Goal: Obtain resource: Download file/media

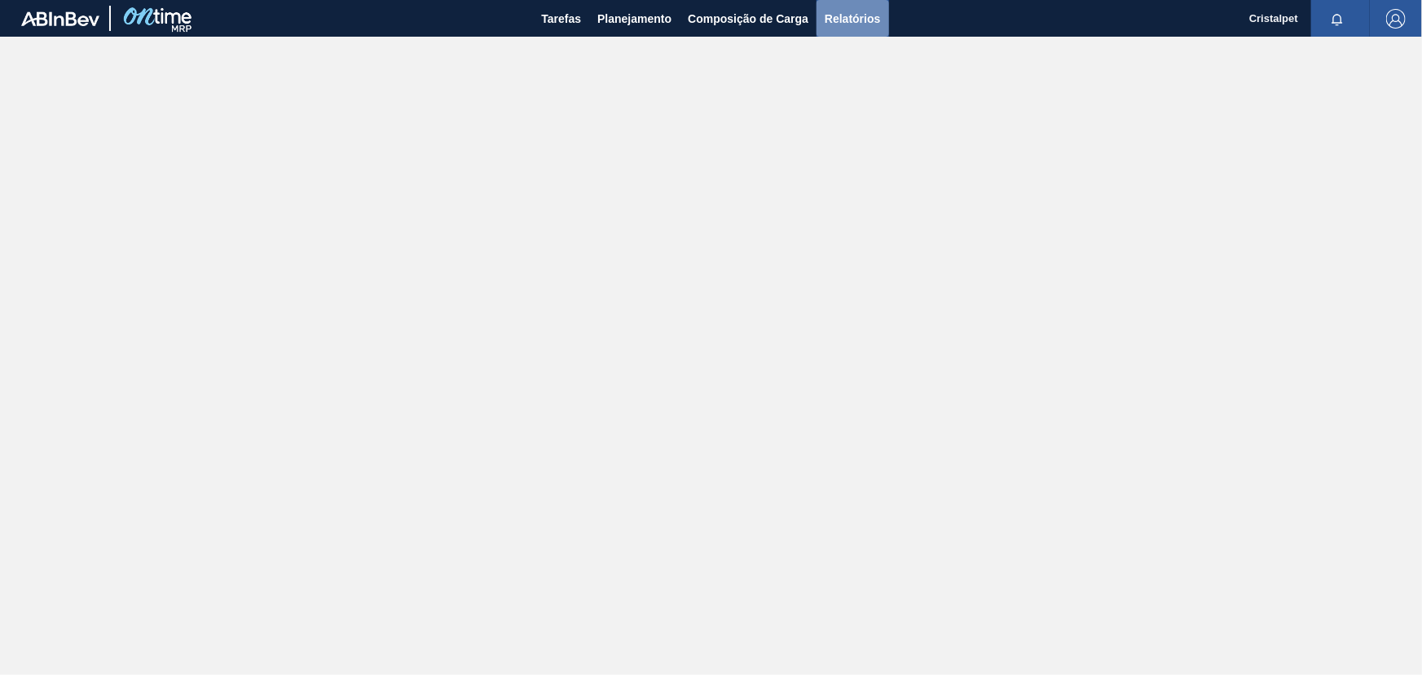
click at [849, 19] on span "Relatórios" at bounding box center [852, 19] width 55 height 20
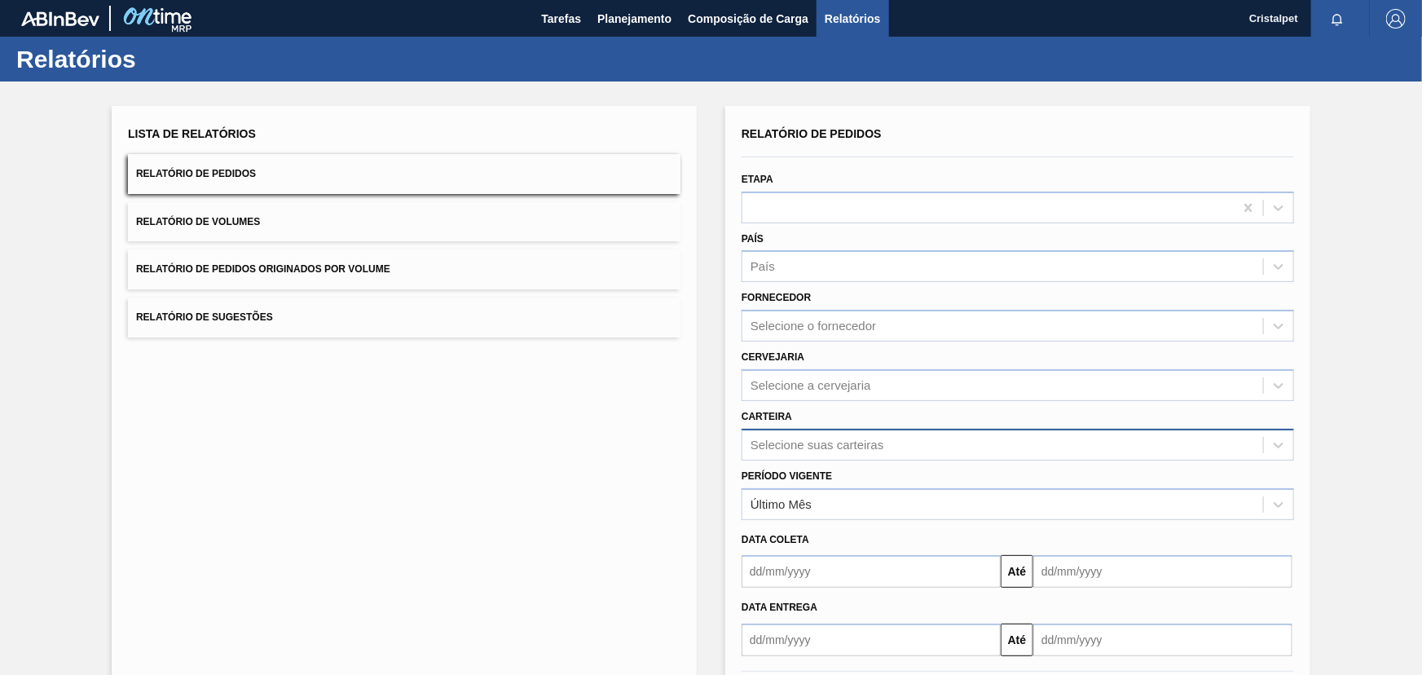
scroll to position [73, 0]
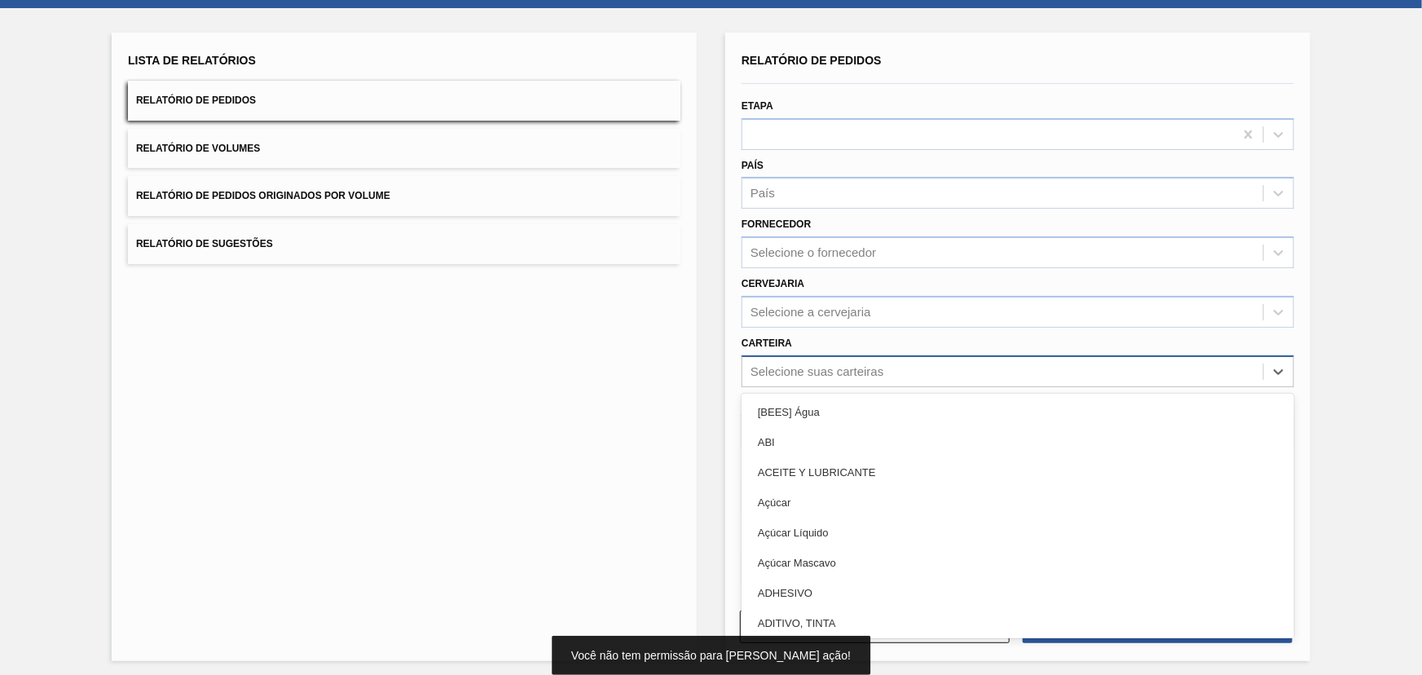
click at [849, 367] on div "Selecione suas carteiras" at bounding box center [817, 371] width 133 height 14
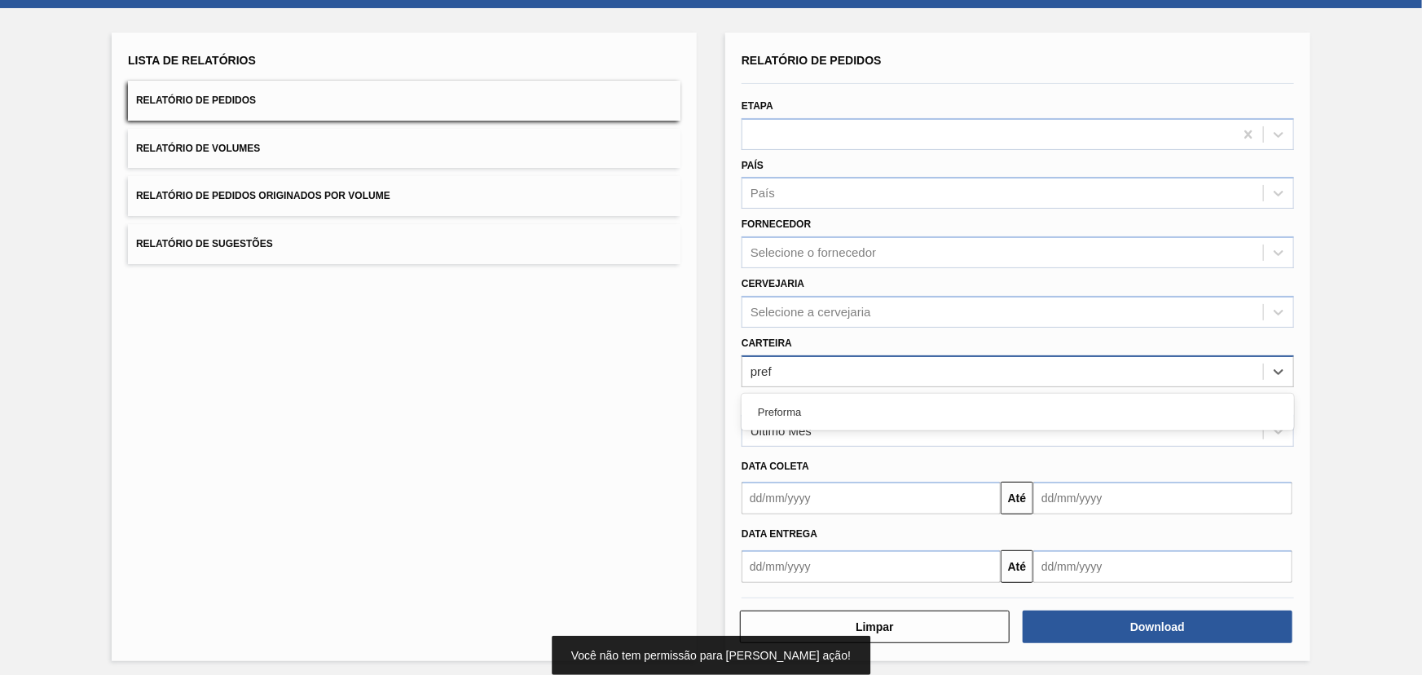
type input "prefo"
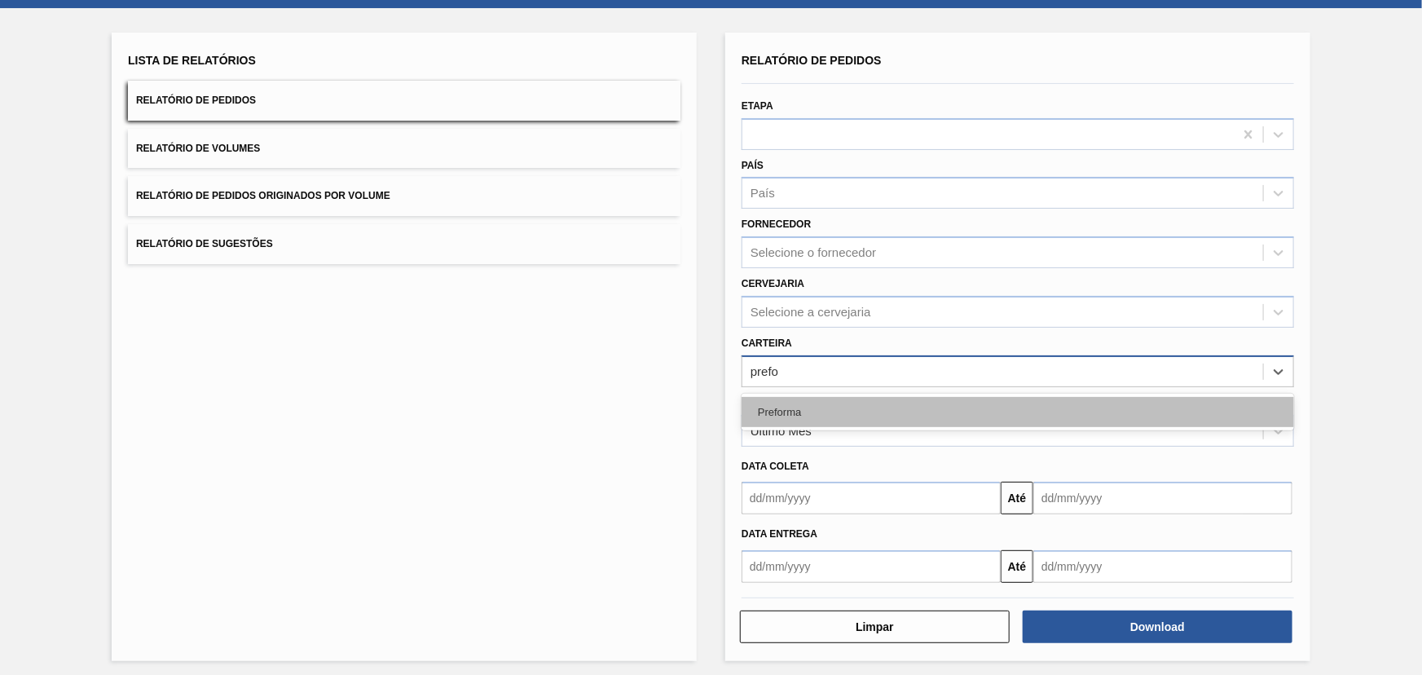
click at [845, 408] on div "Preforma" at bounding box center [1018, 412] width 553 height 30
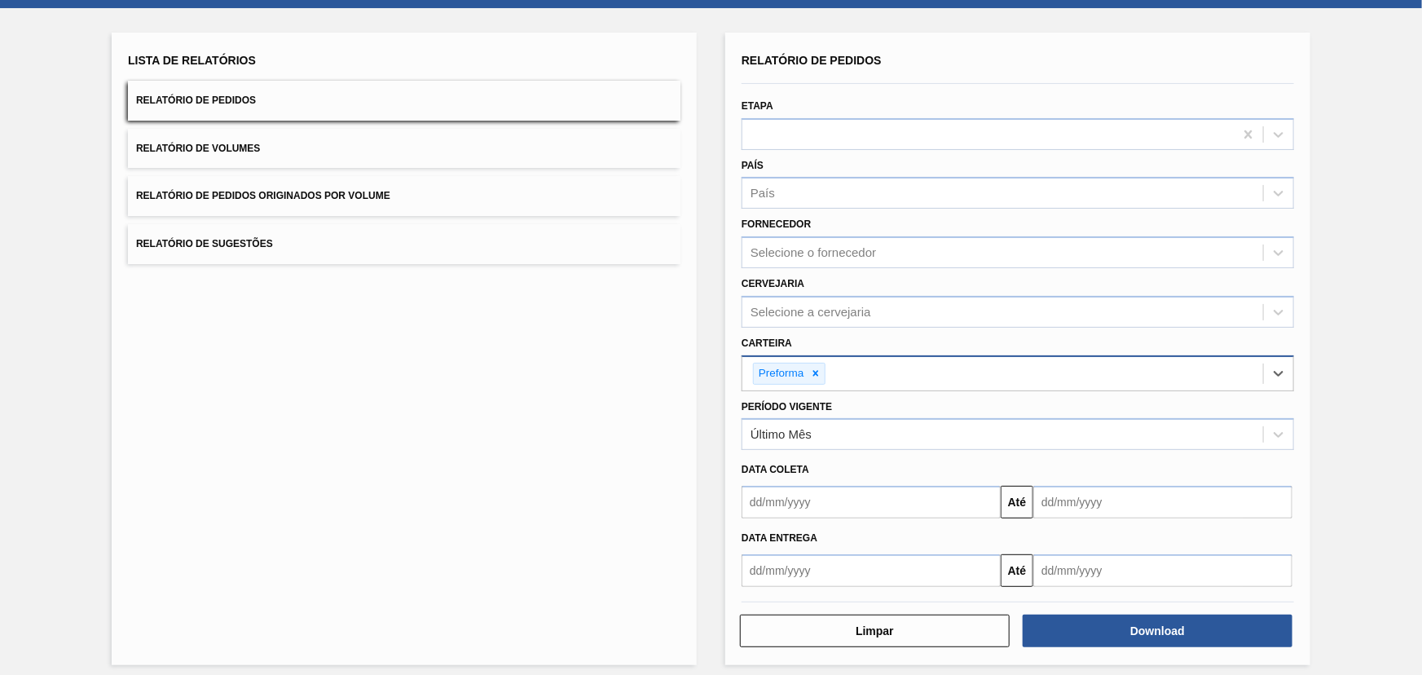
click at [815, 496] on input "text" at bounding box center [871, 502] width 259 height 33
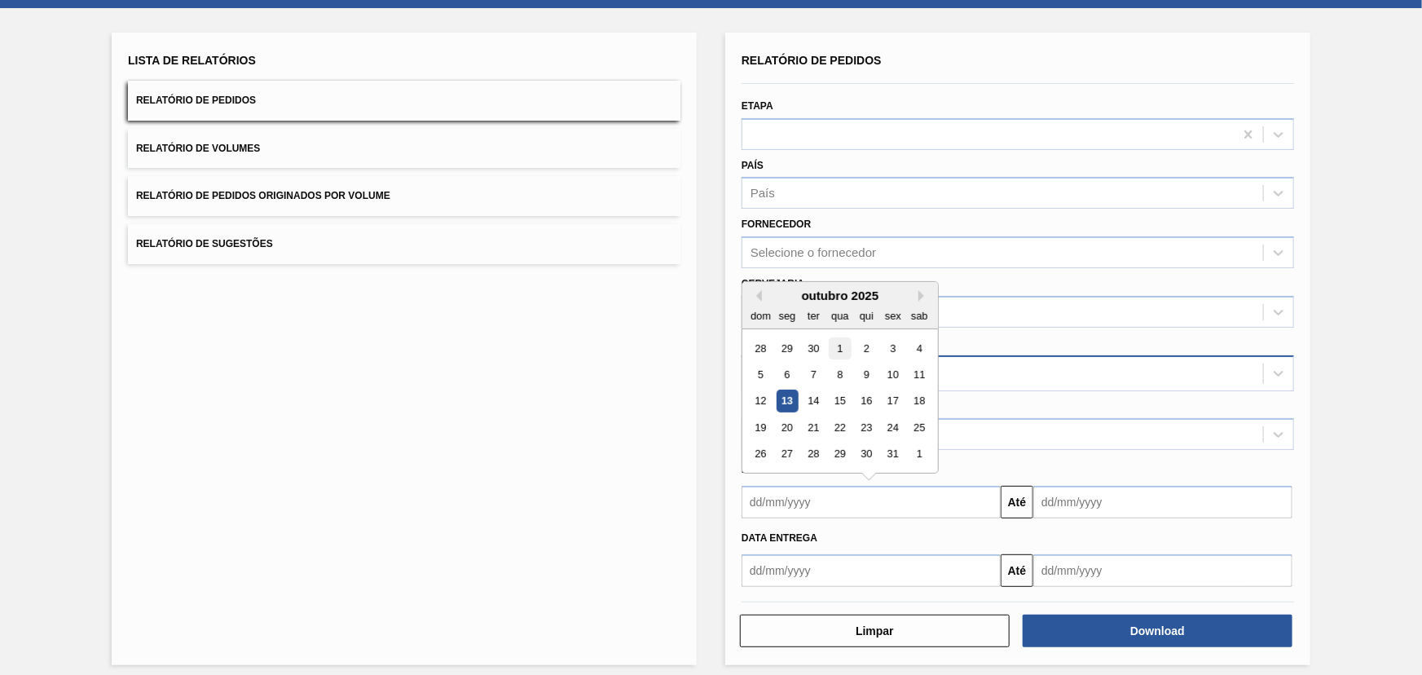
click at [840, 346] on div "1" at bounding box center [840, 348] width 22 height 22
type input "[DATE]"
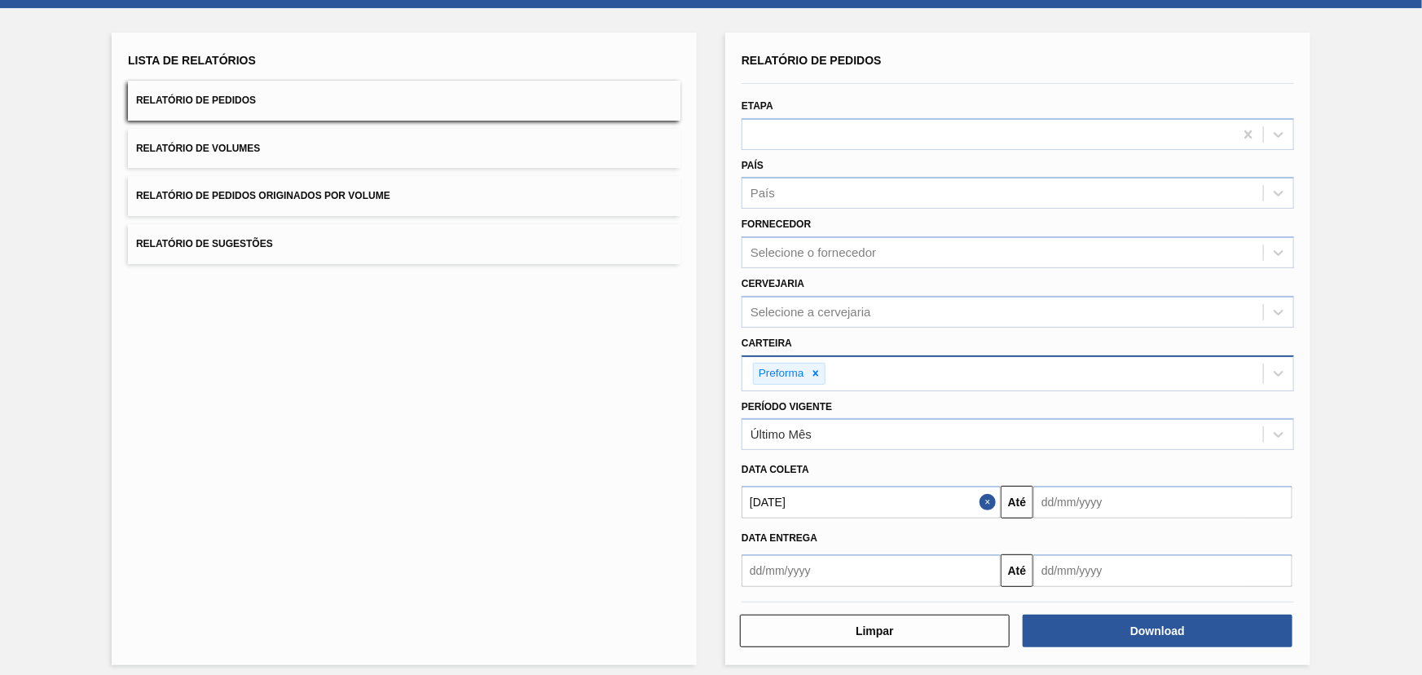
click at [1065, 503] on input "text" at bounding box center [1163, 502] width 259 height 33
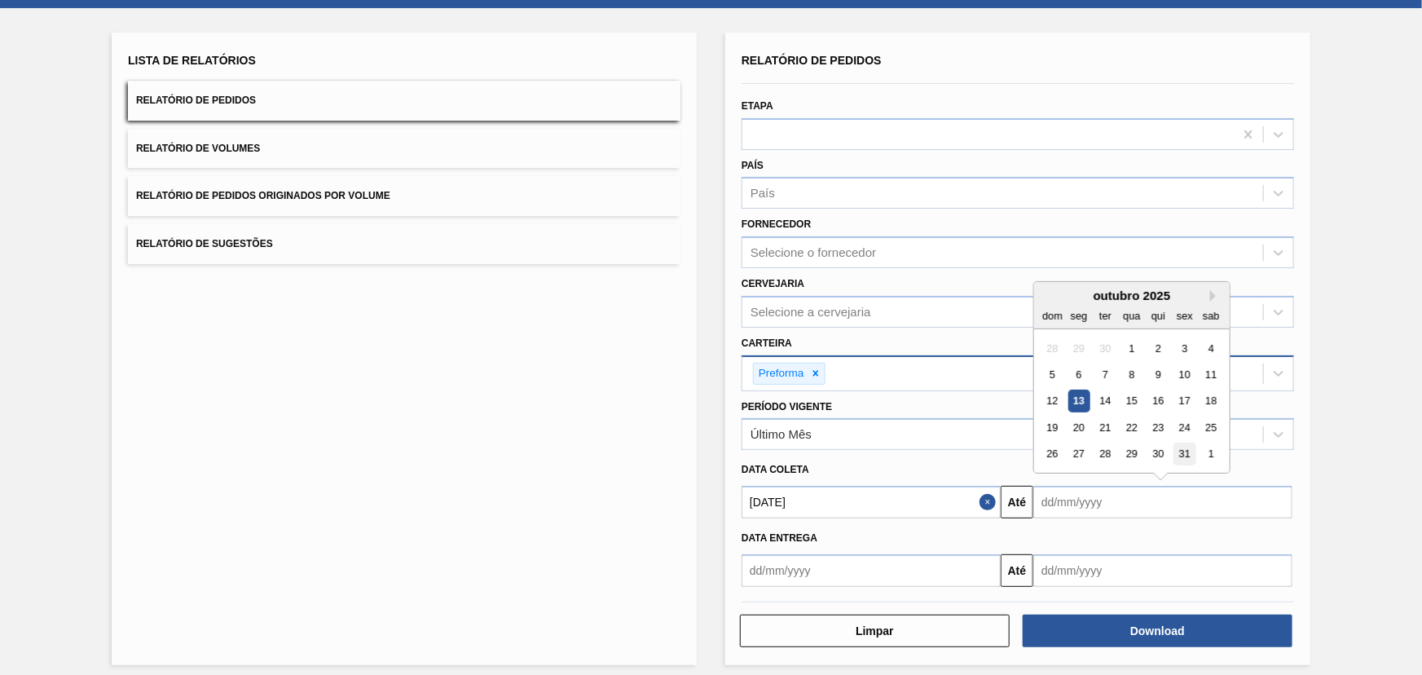
click at [1181, 448] on div "31" at bounding box center [1185, 454] width 22 height 22
type input "[DATE]"
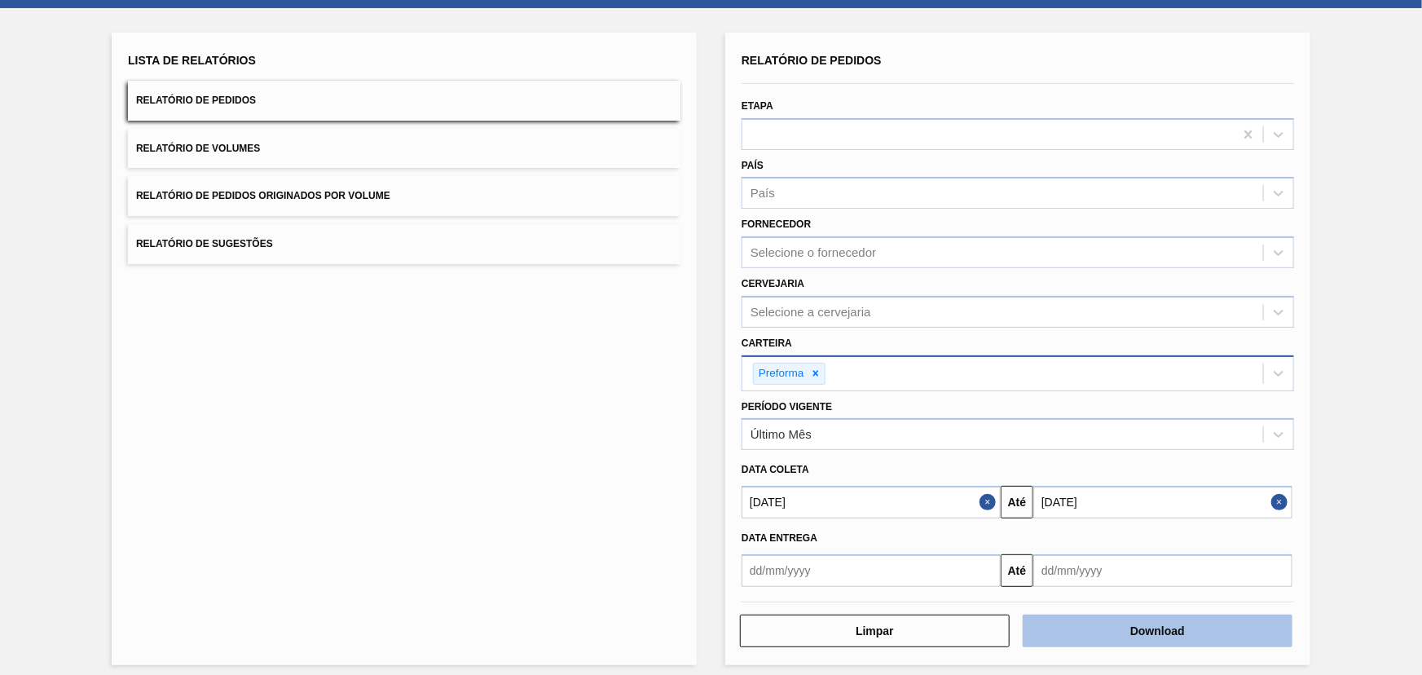
click at [1144, 629] on button "Download" at bounding box center [1158, 631] width 270 height 33
